Goal: Transaction & Acquisition: Purchase product/service

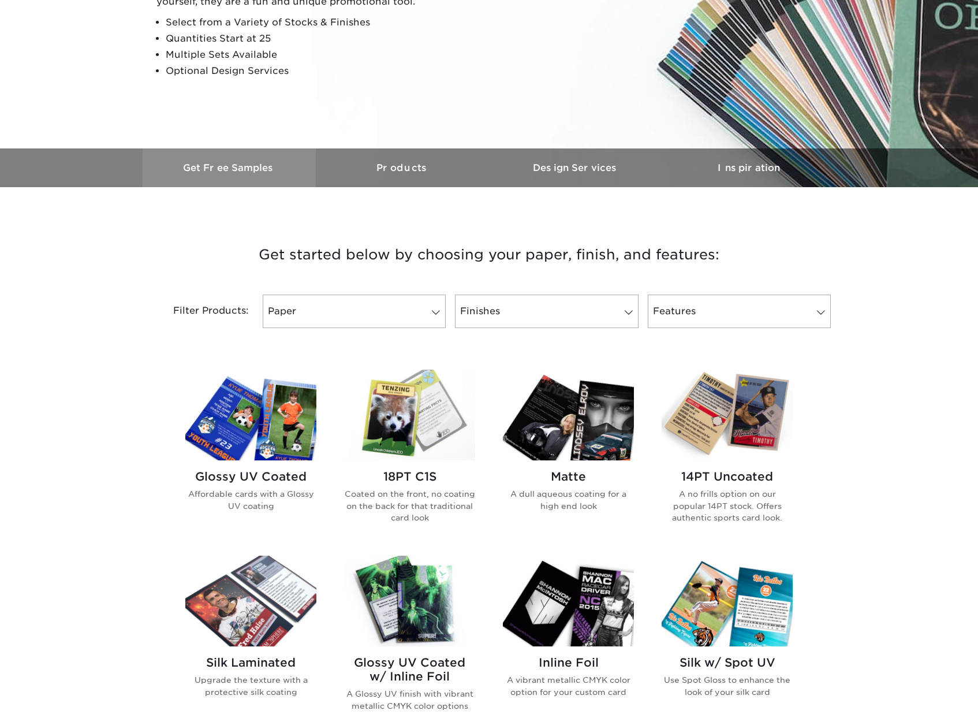
scroll to position [230, 0]
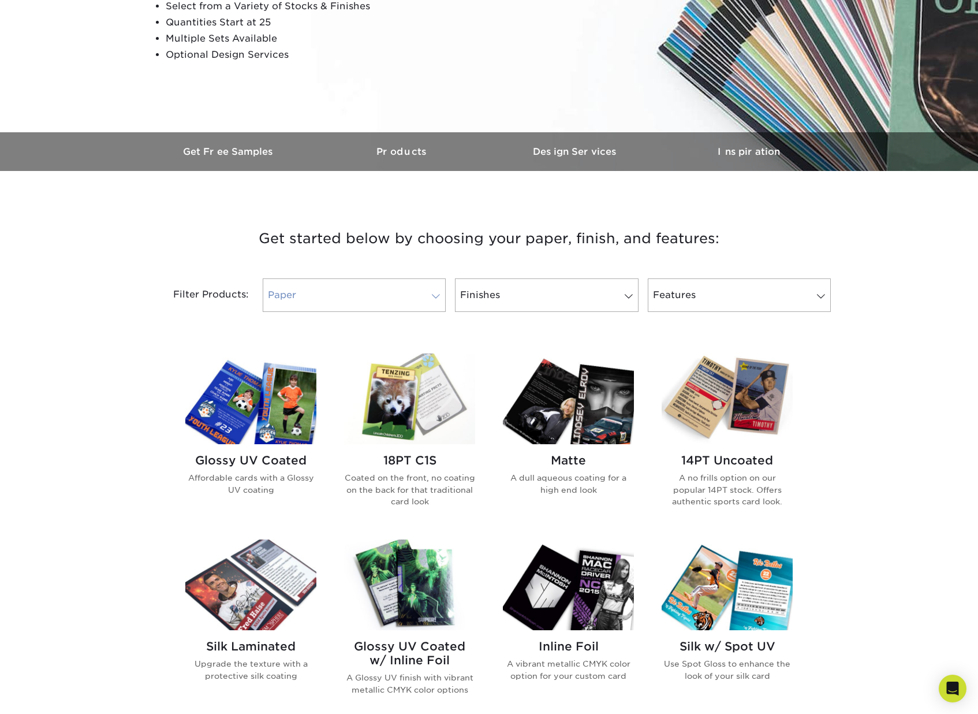
click at [369, 286] on link "Paper" at bounding box center [354, 294] width 183 height 33
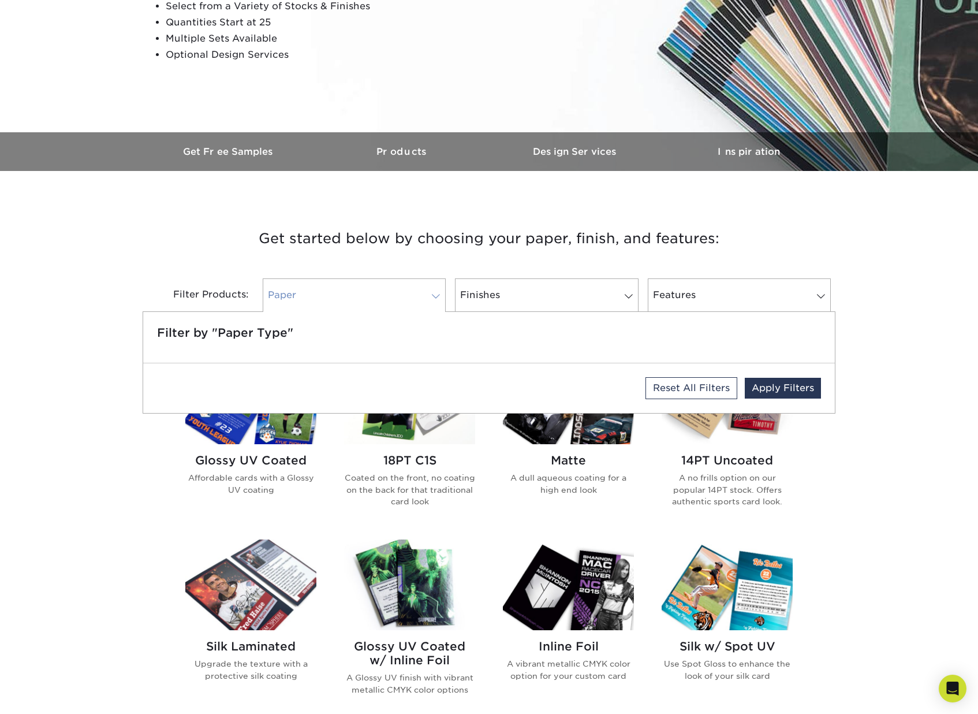
click at [368, 291] on link "Paper" at bounding box center [354, 294] width 183 height 33
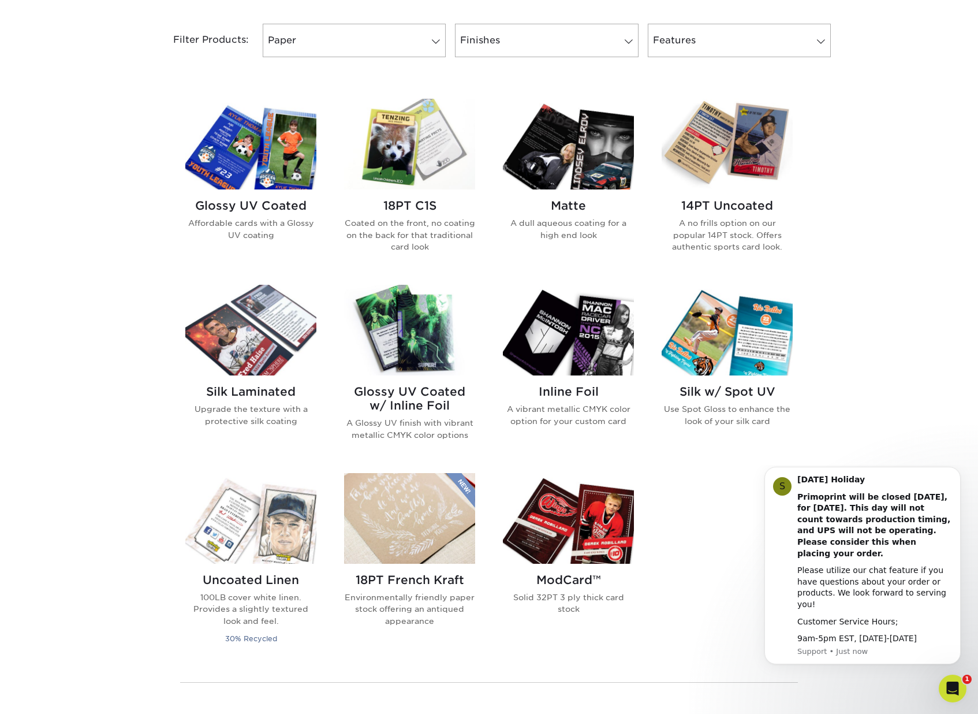
scroll to position [488, 0]
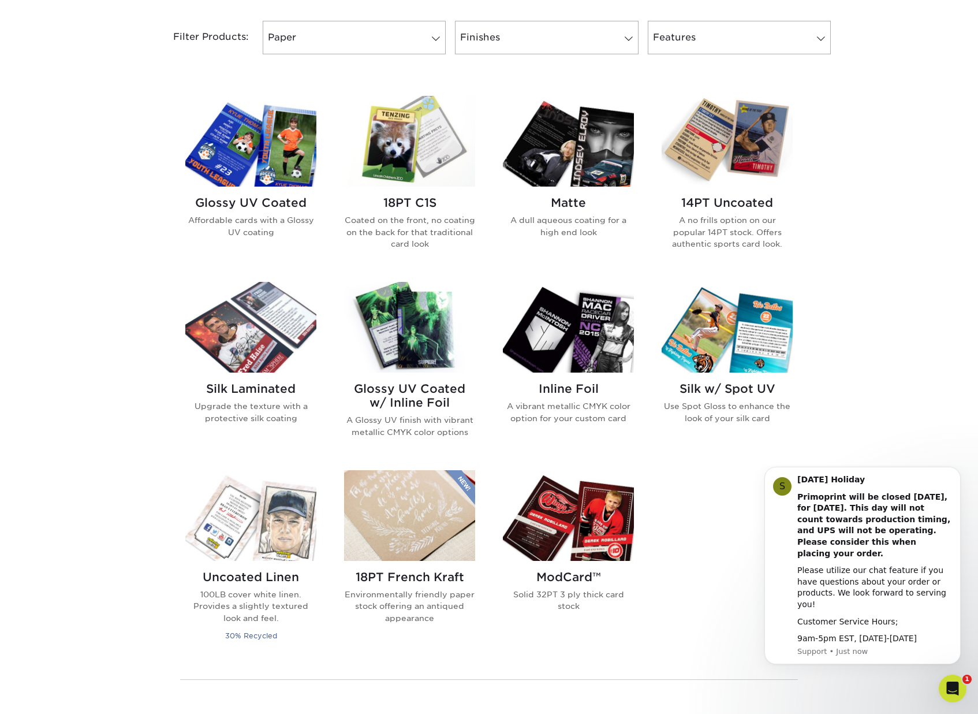
click at [411, 348] on img at bounding box center [409, 327] width 131 height 91
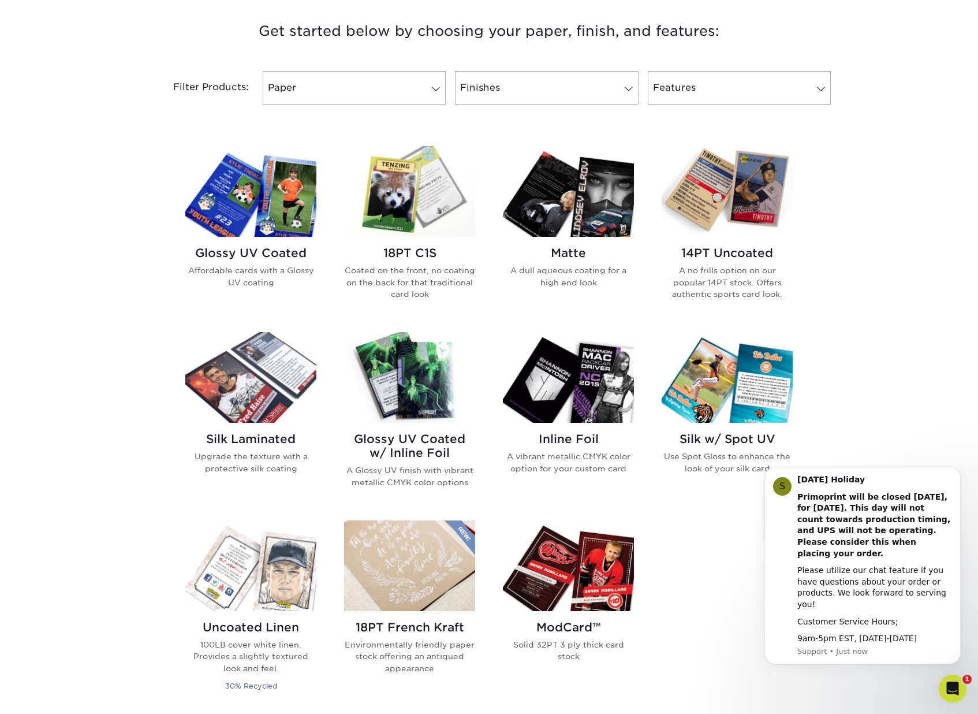
scroll to position [443, 0]
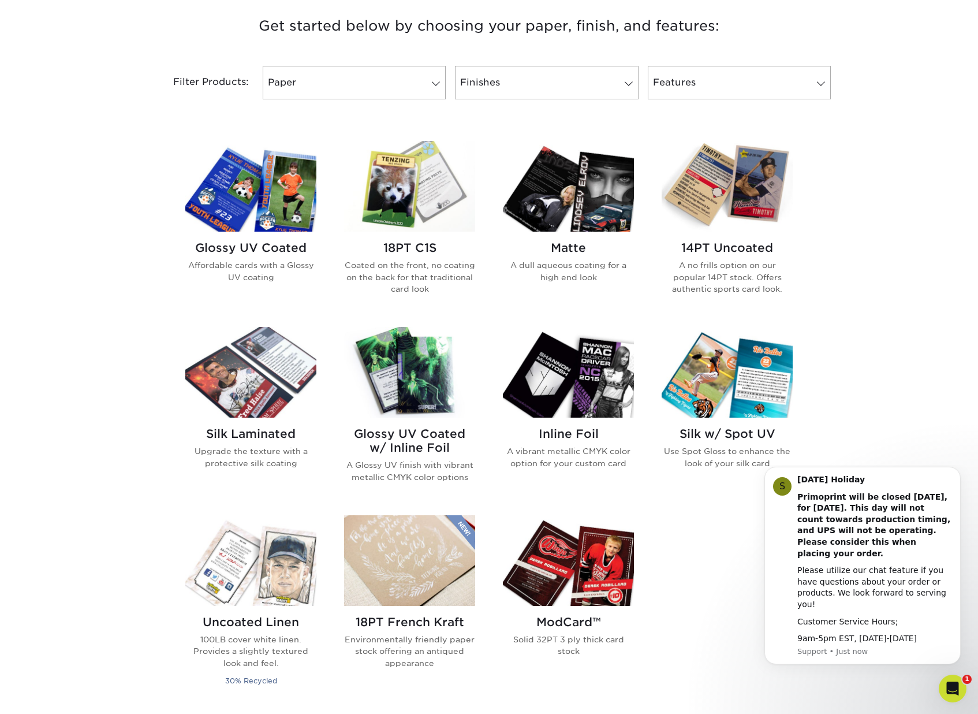
click at [384, 200] on img at bounding box center [409, 186] width 131 height 91
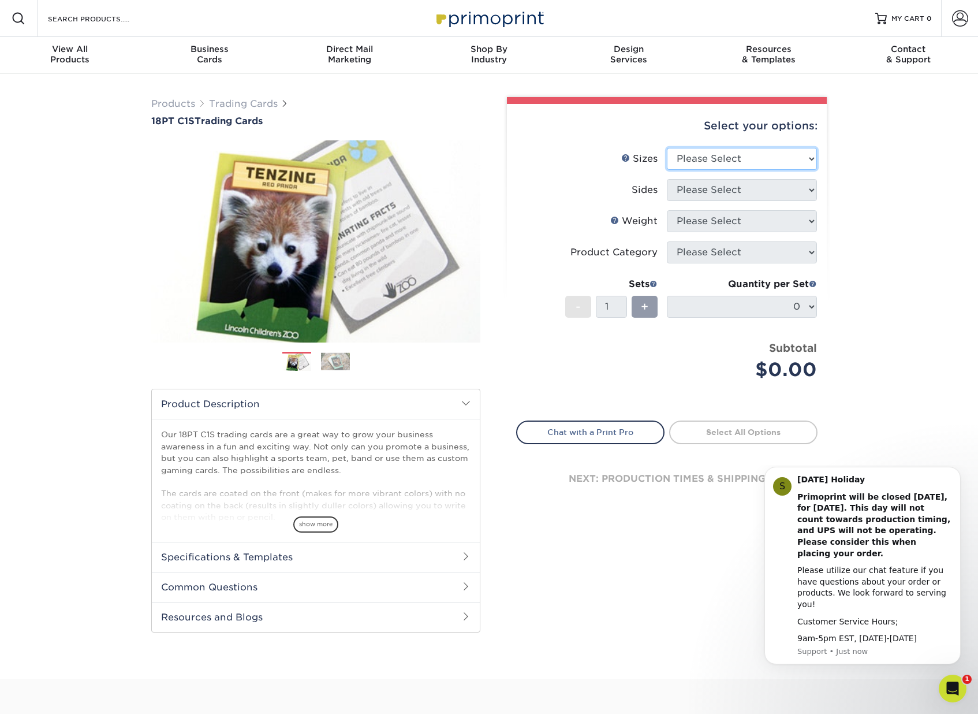
select select "2.50x3.50"
select select "13abbda7-1d64-4f25-8bb2-c179b224825d"
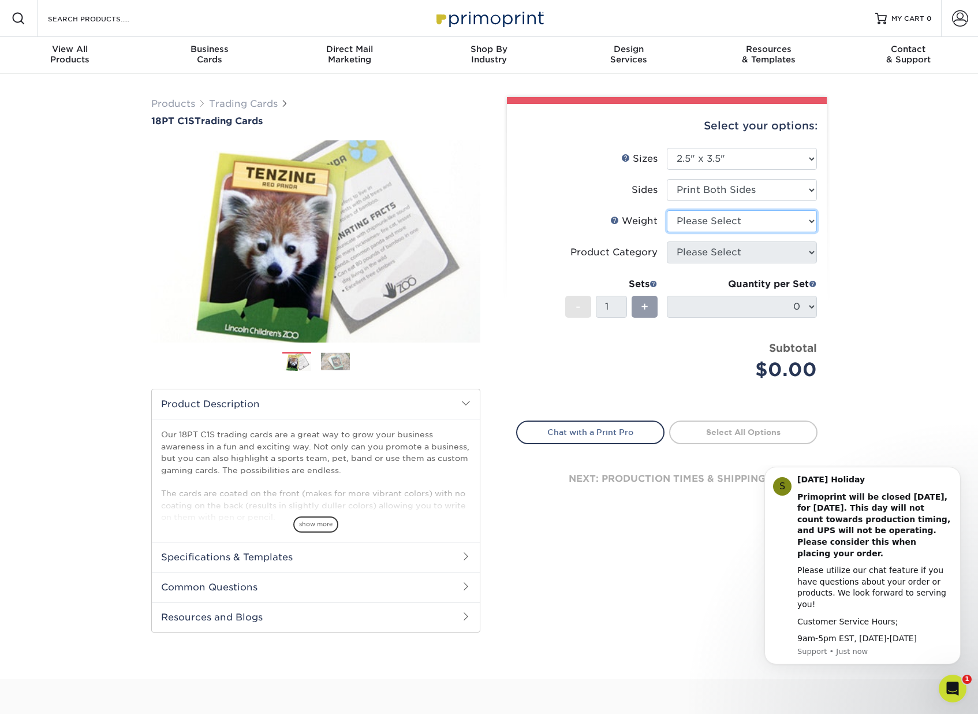
select select "18PTC1S"
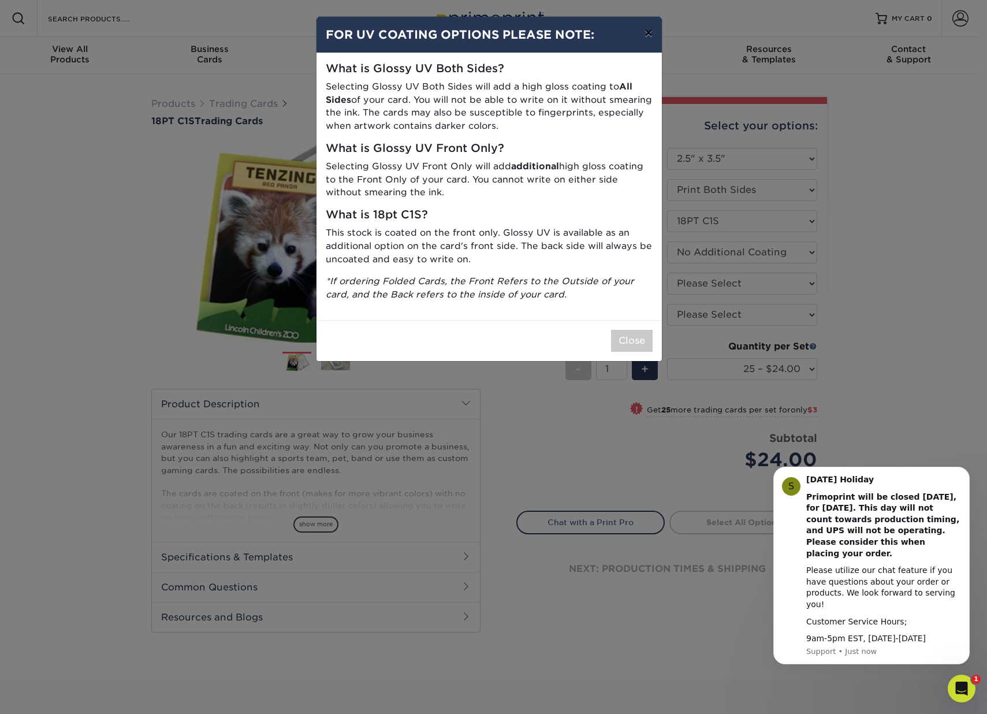
click at [651, 35] on button "×" at bounding box center [648, 33] width 27 height 32
click at [649, 33] on button "×" at bounding box center [648, 33] width 27 height 32
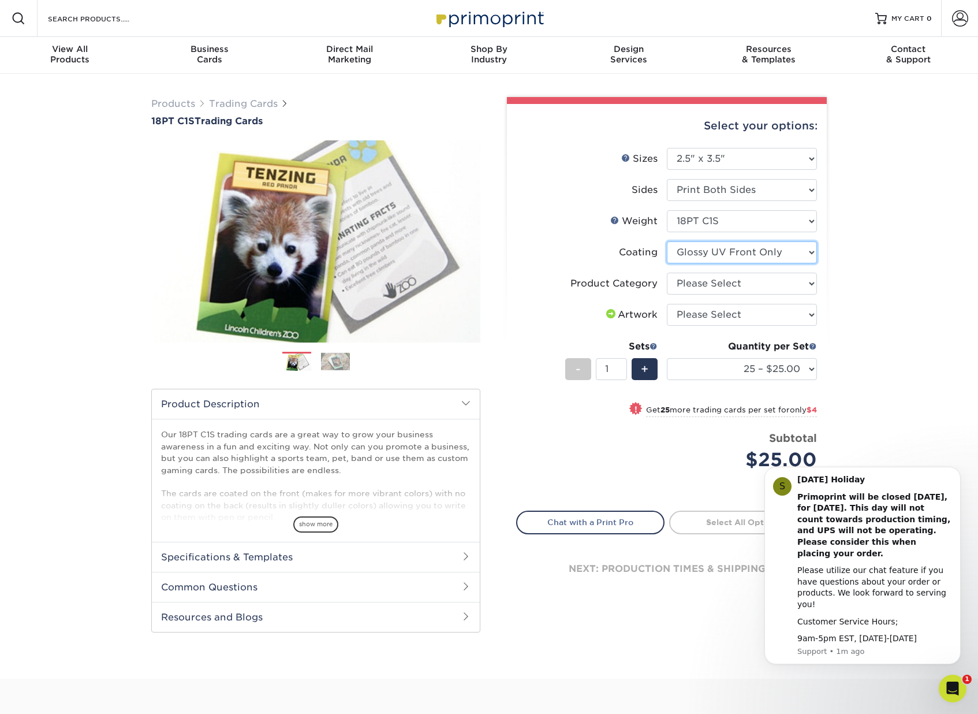
select select "3e7618de-abca-4bda-9f97-8b9129e913d8"
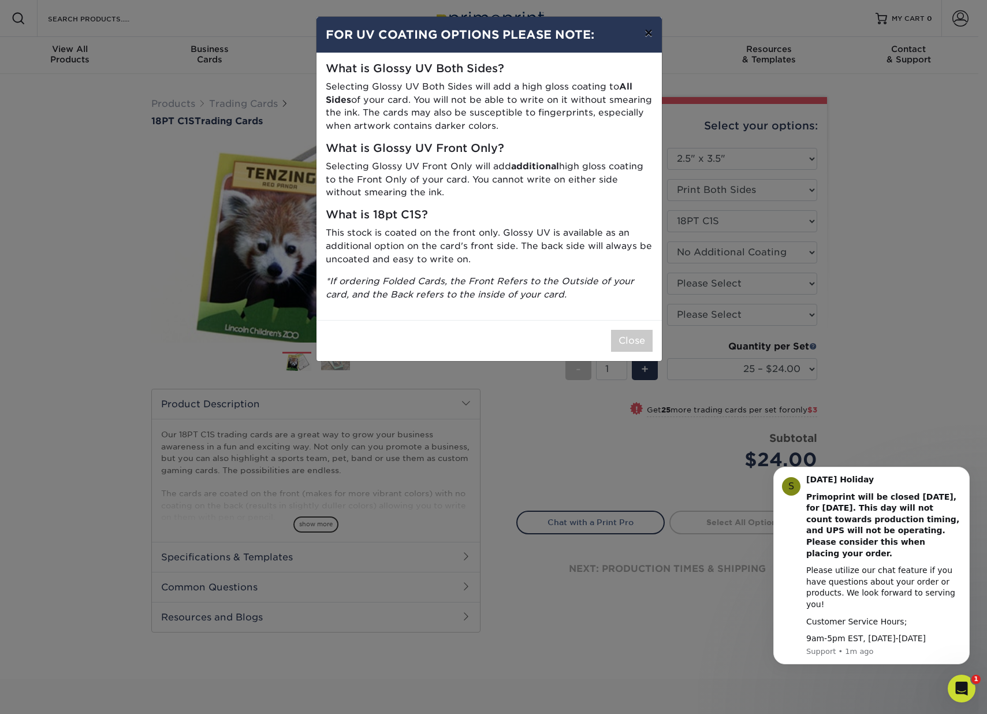
click at [649, 35] on button "×" at bounding box center [648, 33] width 27 height 32
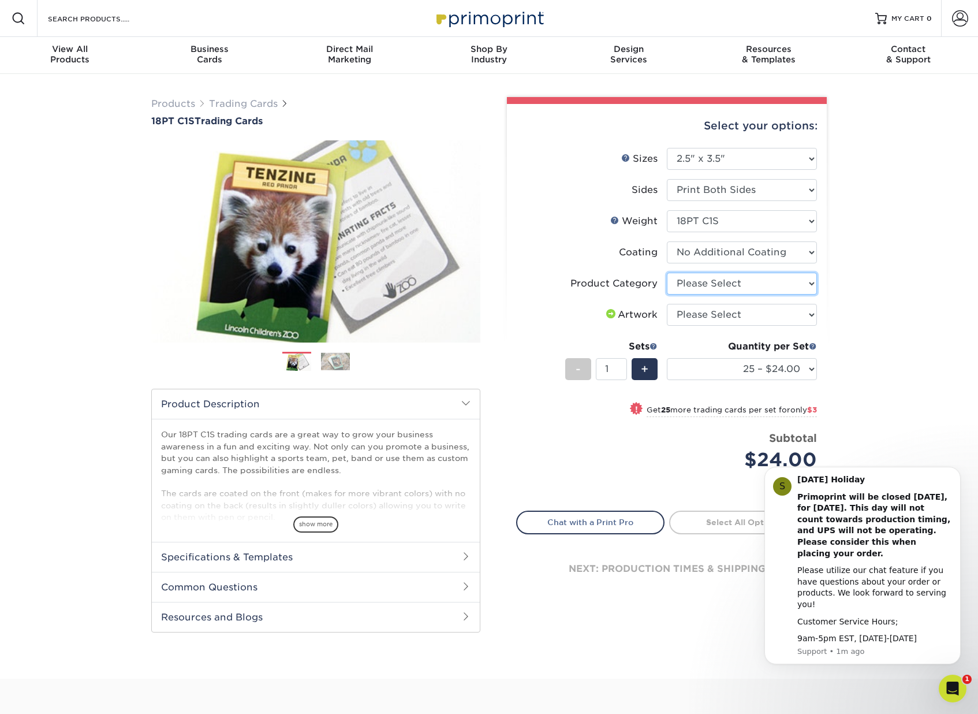
select select "c2f9bce9-36c2-409d-b101-c29d9d031e18"
select select "upload"
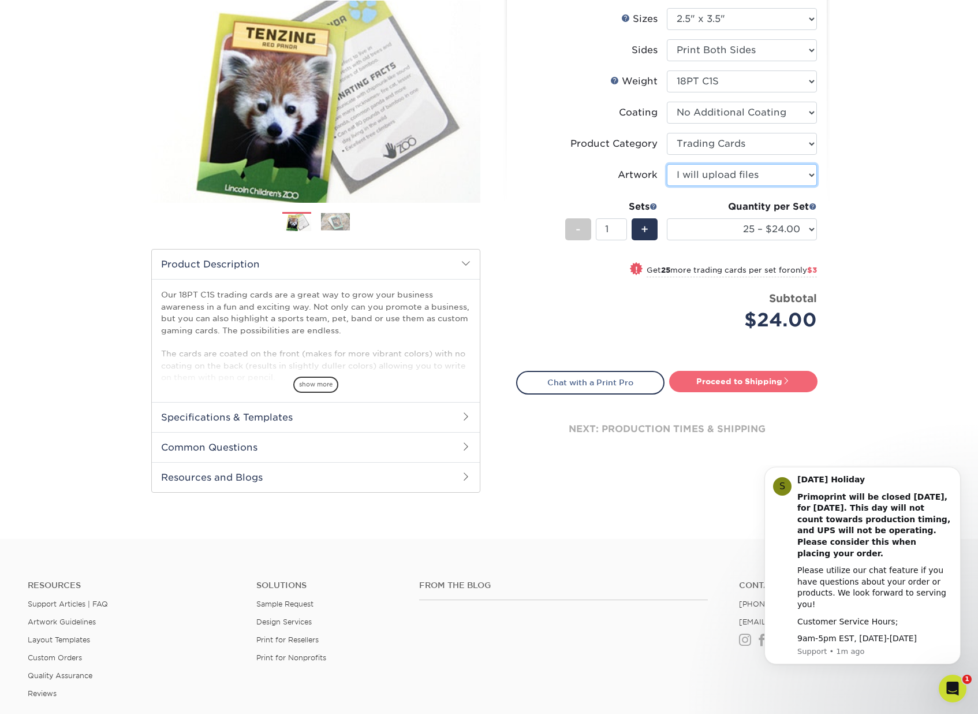
scroll to position [140, 0]
click at [704, 377] on link "Proceed to Shipping" at bounding box center [743, 381] width 148 height 21
type input "Set 1"
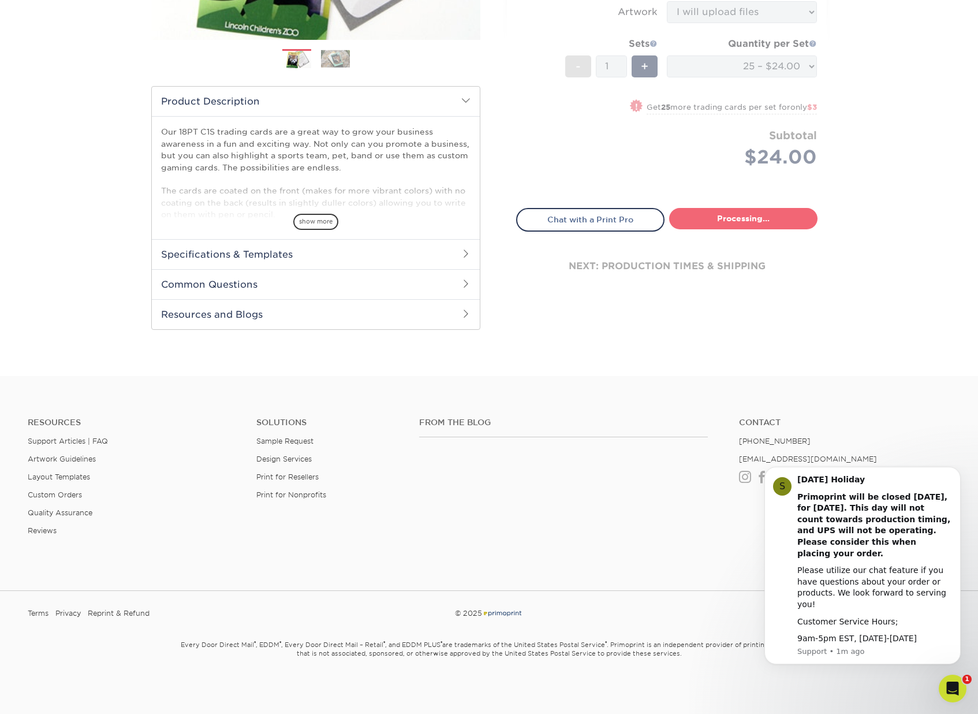
select select "93496b82-97d9-442a-849d-a6c043c823b6"
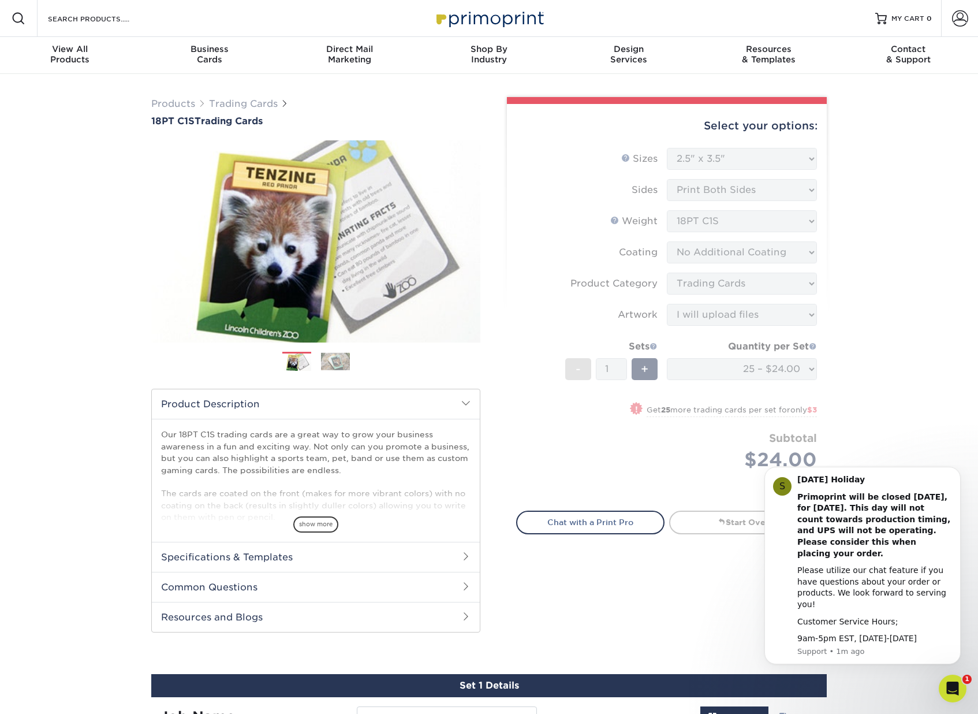
scroll to position [0, 0]
